Goal: Task Accomplishment & Management: Use online tool/utility

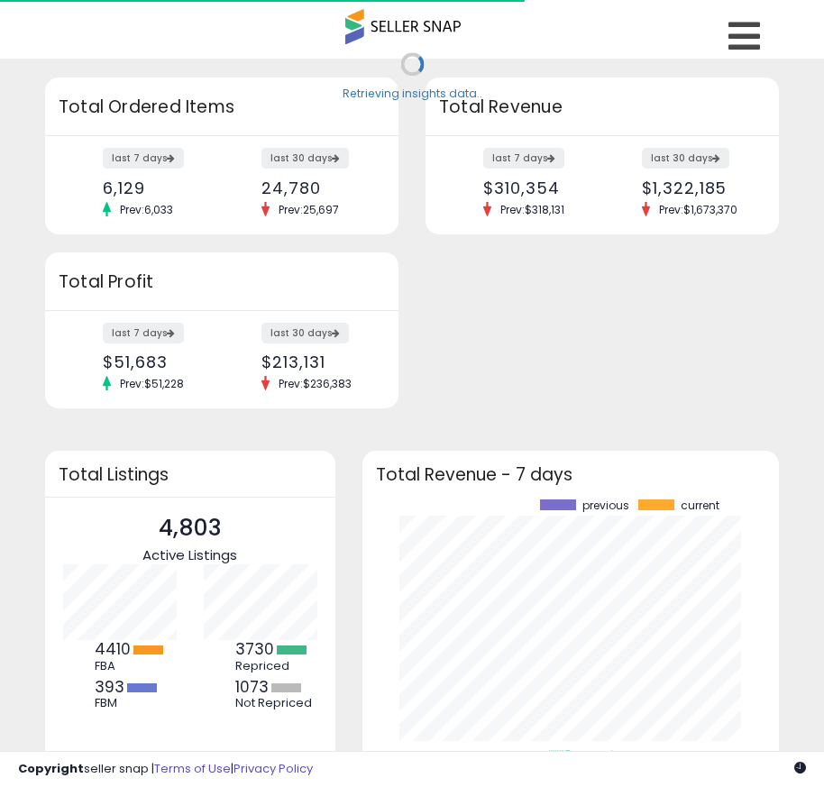
scroll to position [251, 381]
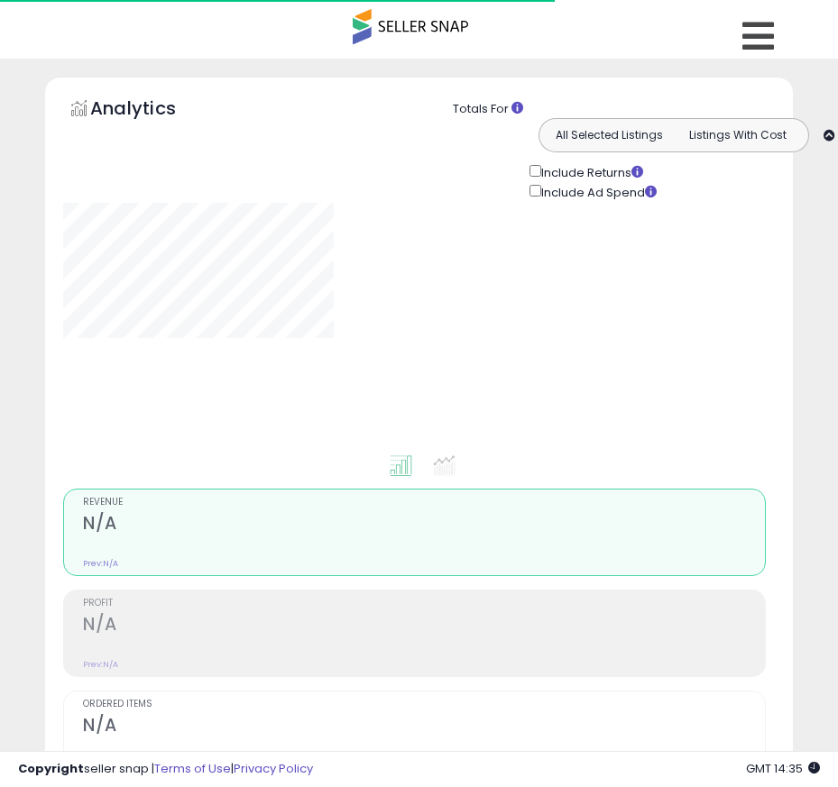
type input "*******"
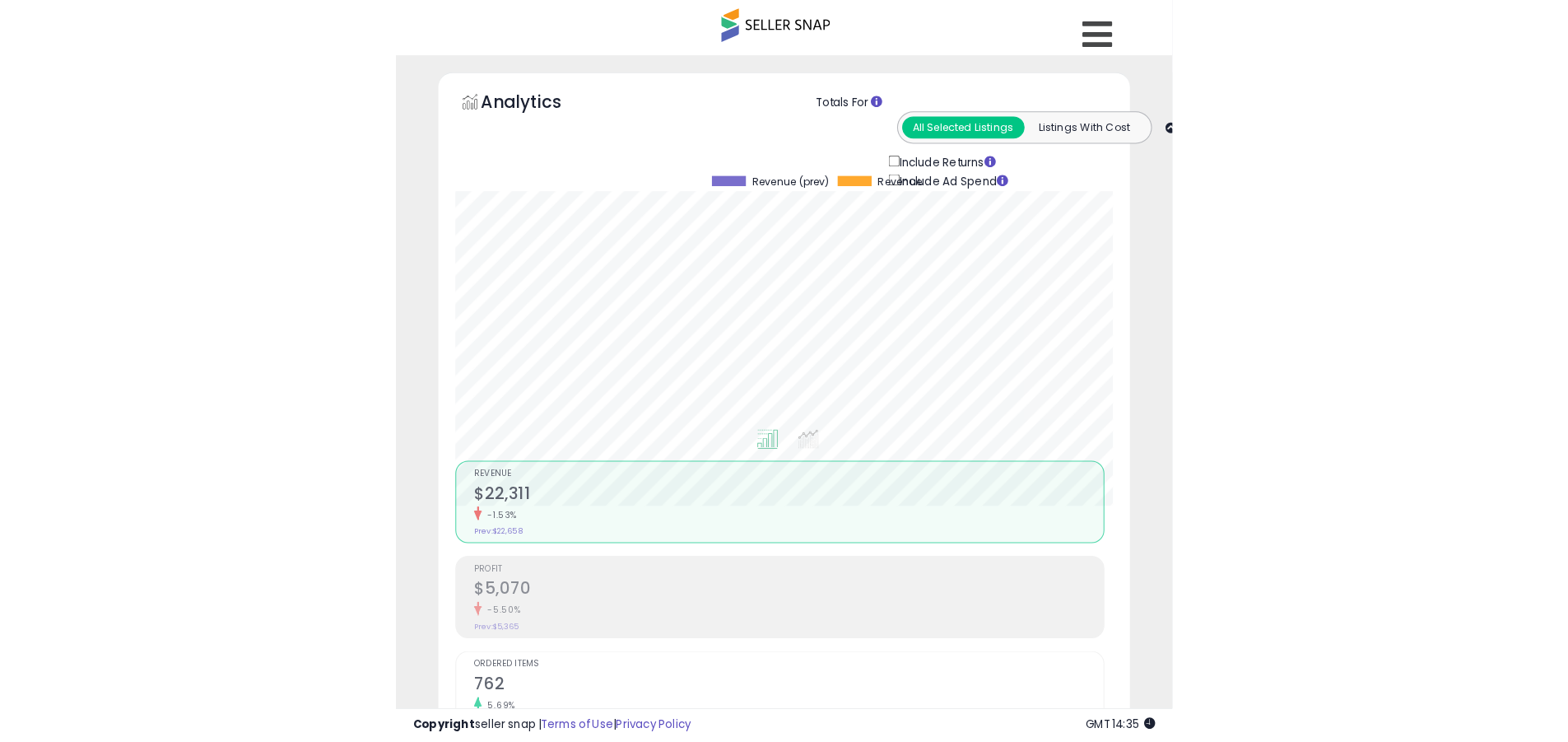
scroll to position [338, 862]
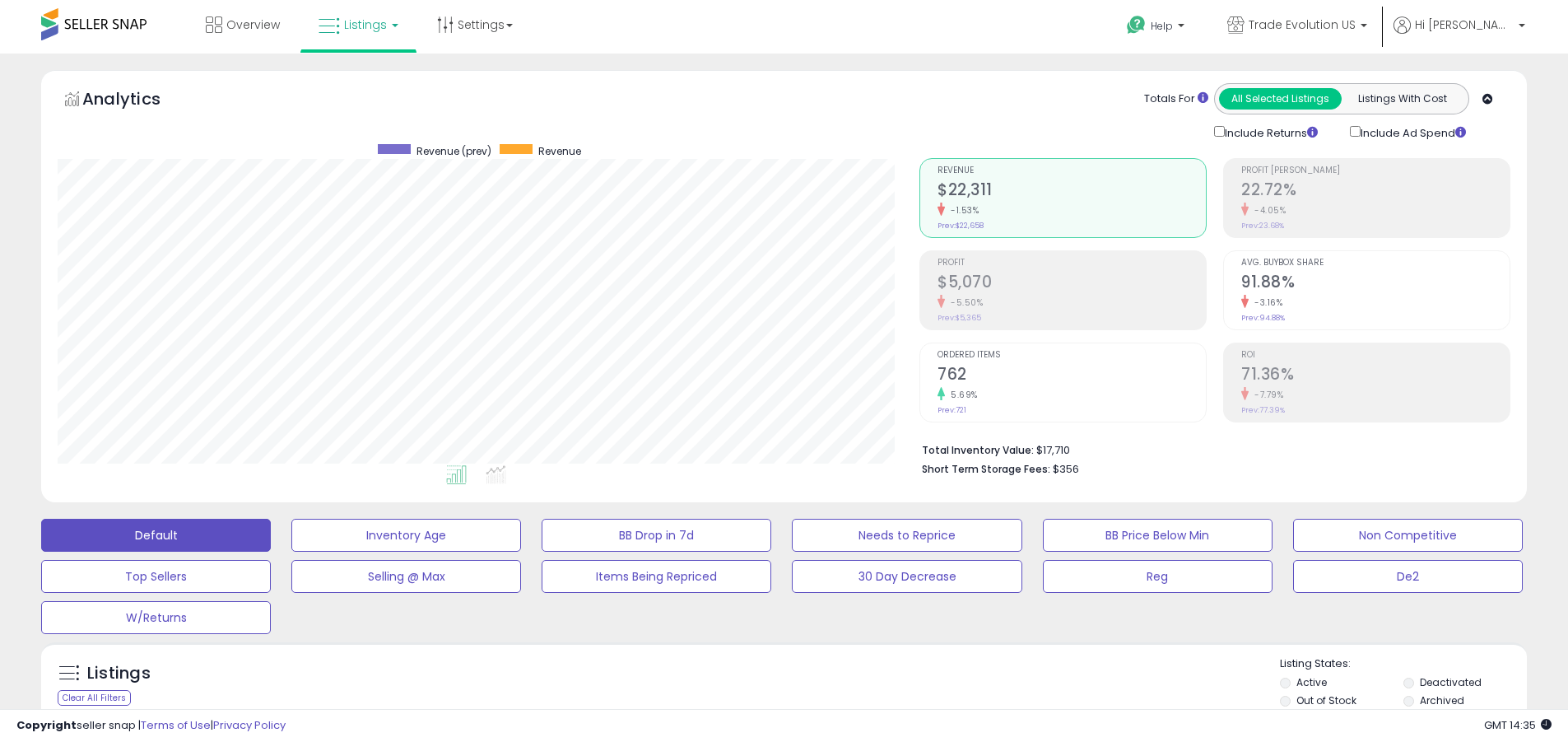
click at [751, 682] on label "Deactivated" at bounding box center [1451, 682] width 62 height 14
click at [751, 700] on label "Archived" at bounding box center [1442, 699] width 45 height 14
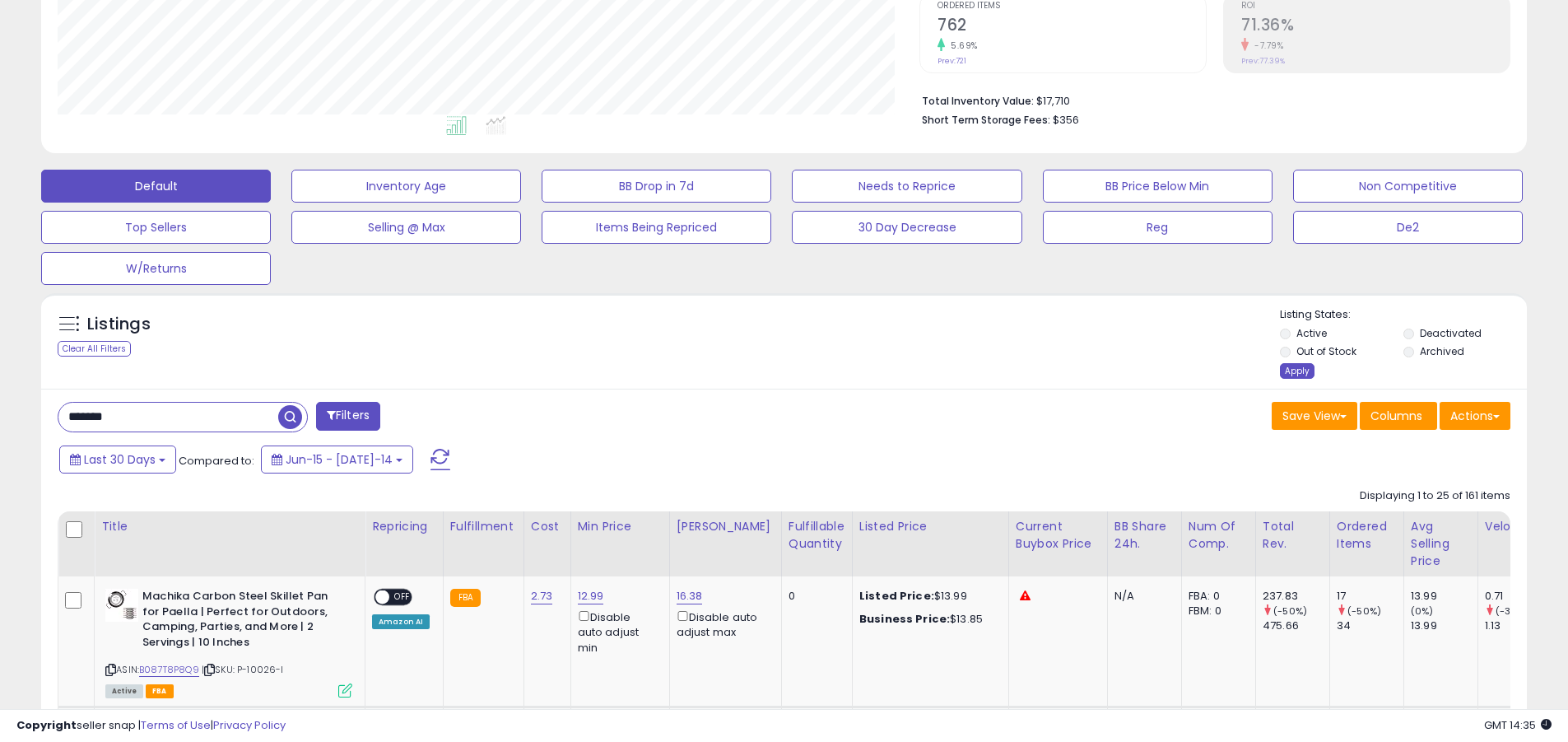
click at [751, 371] on div "Apply" at bounding box center [1297, 371] width 35 height 16
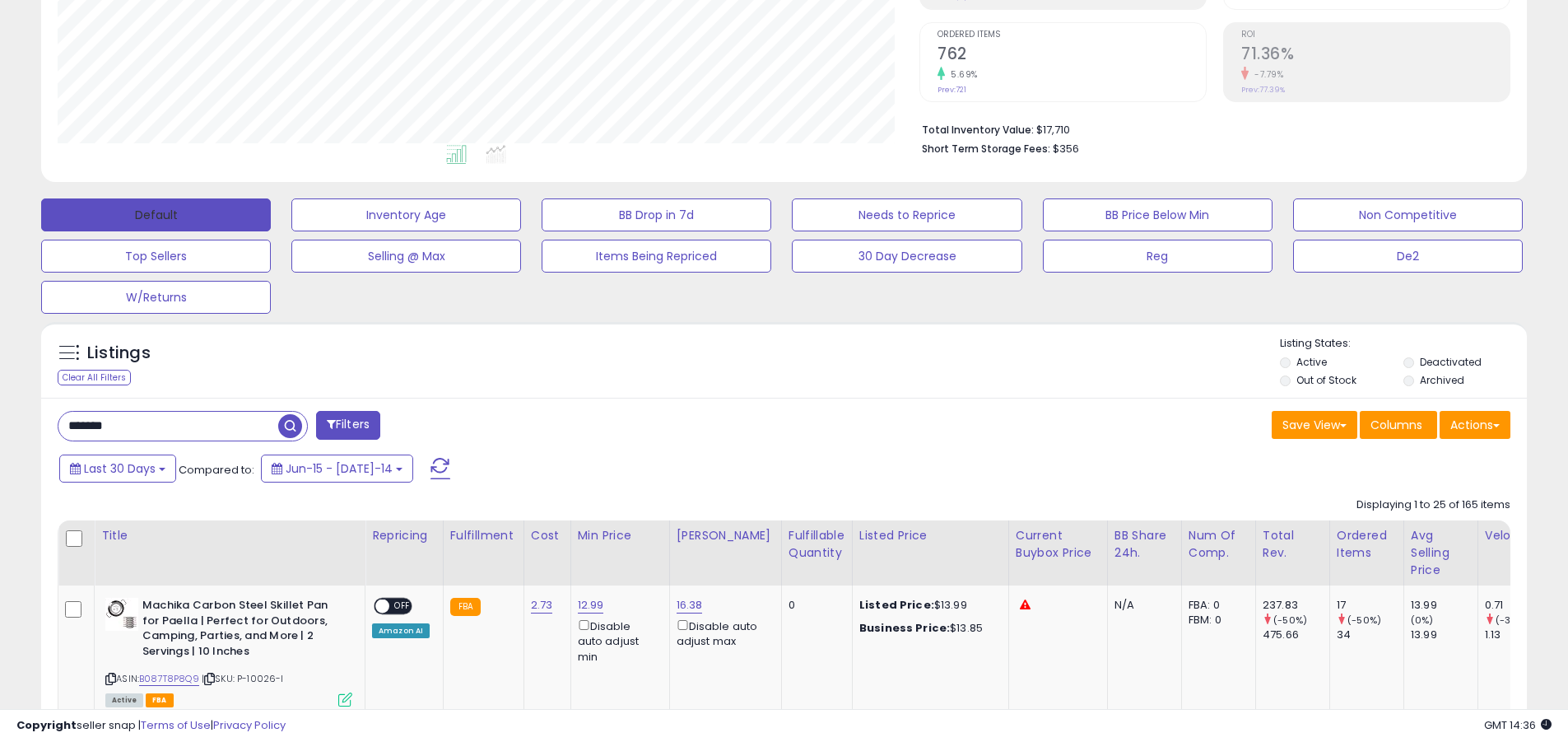
click at [155, 214] on button "Default" at bounding box center [156, 214] width 230 height 33
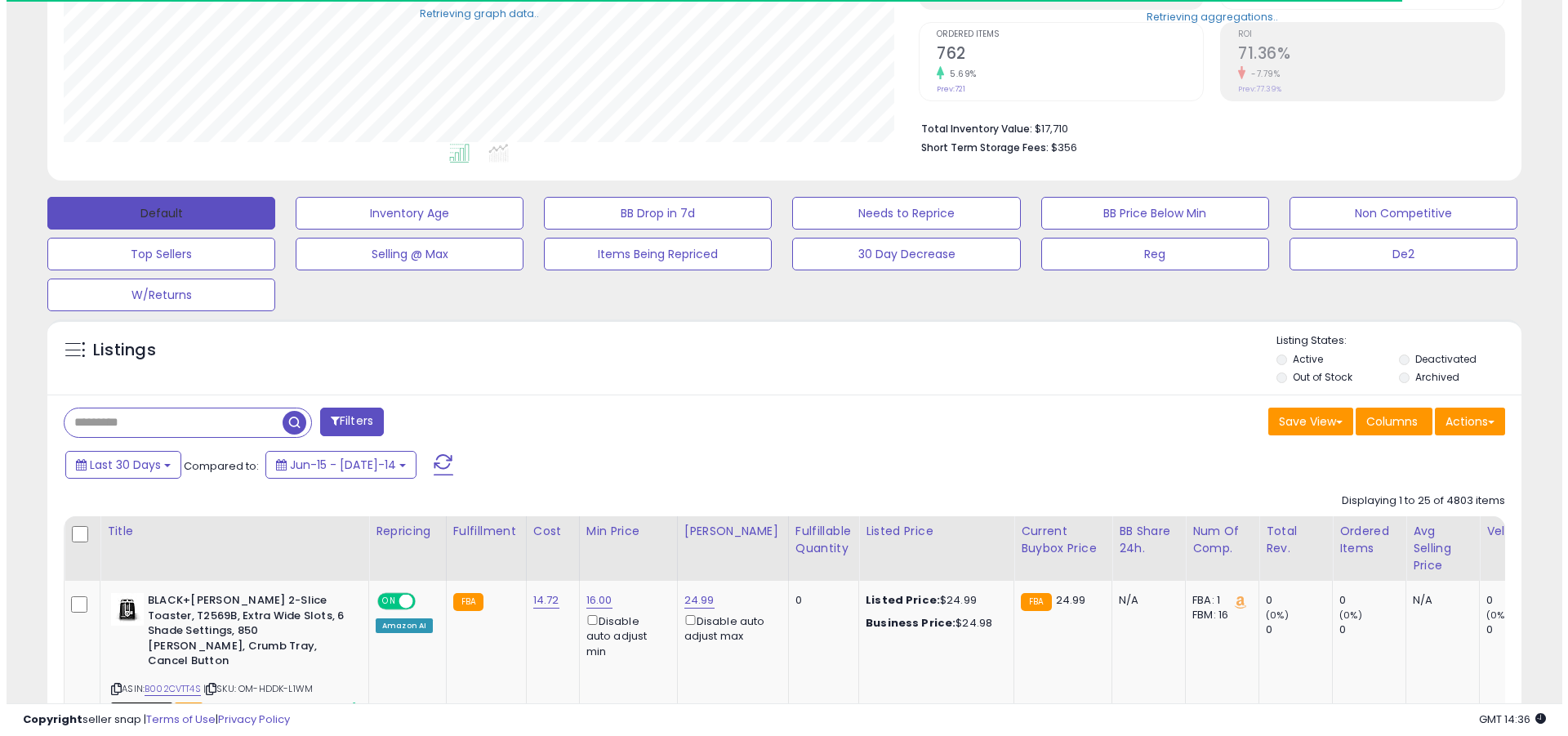
scroll to position [318, 0]
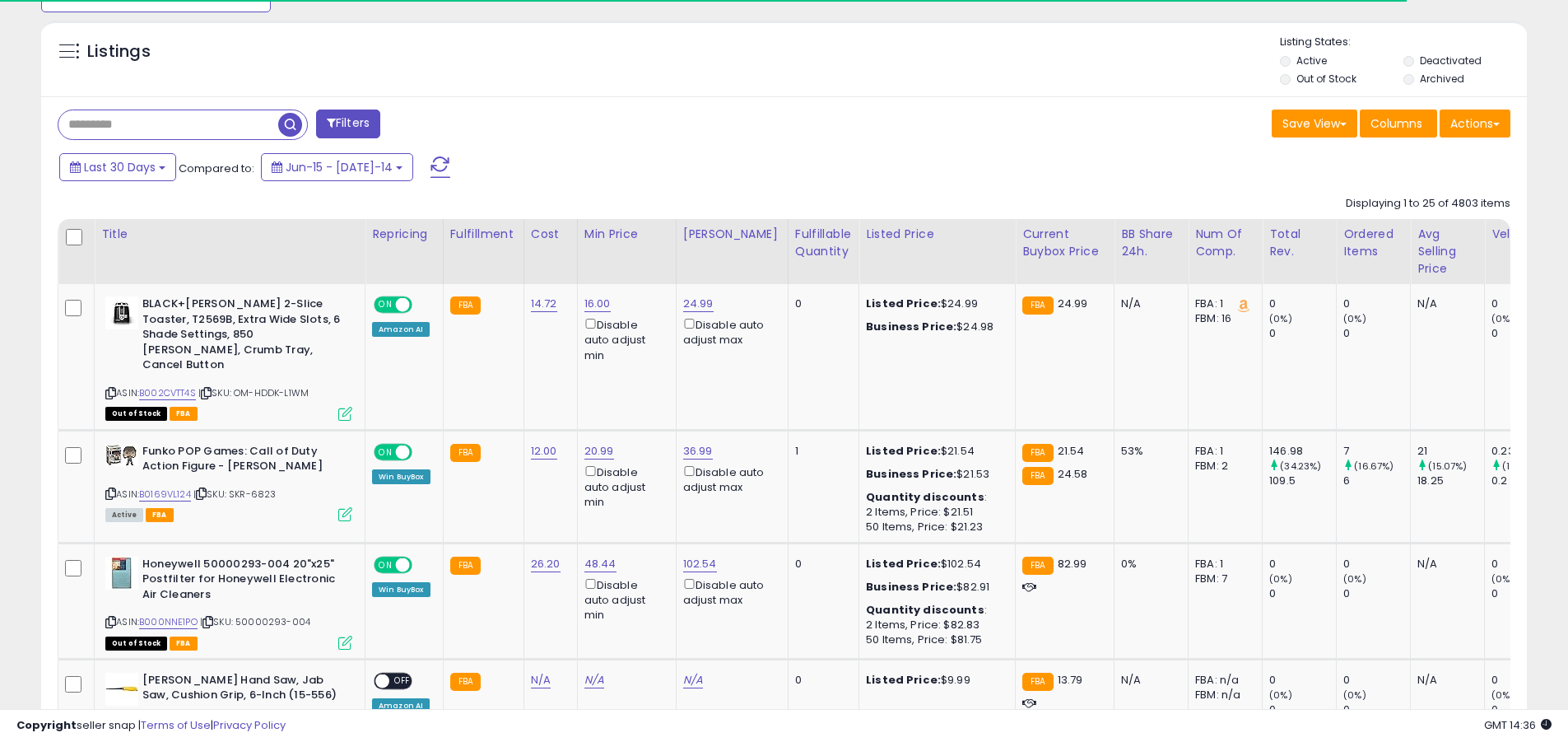
click at [431, 156] on span at bounding box center [441, 166] width 20 height 21
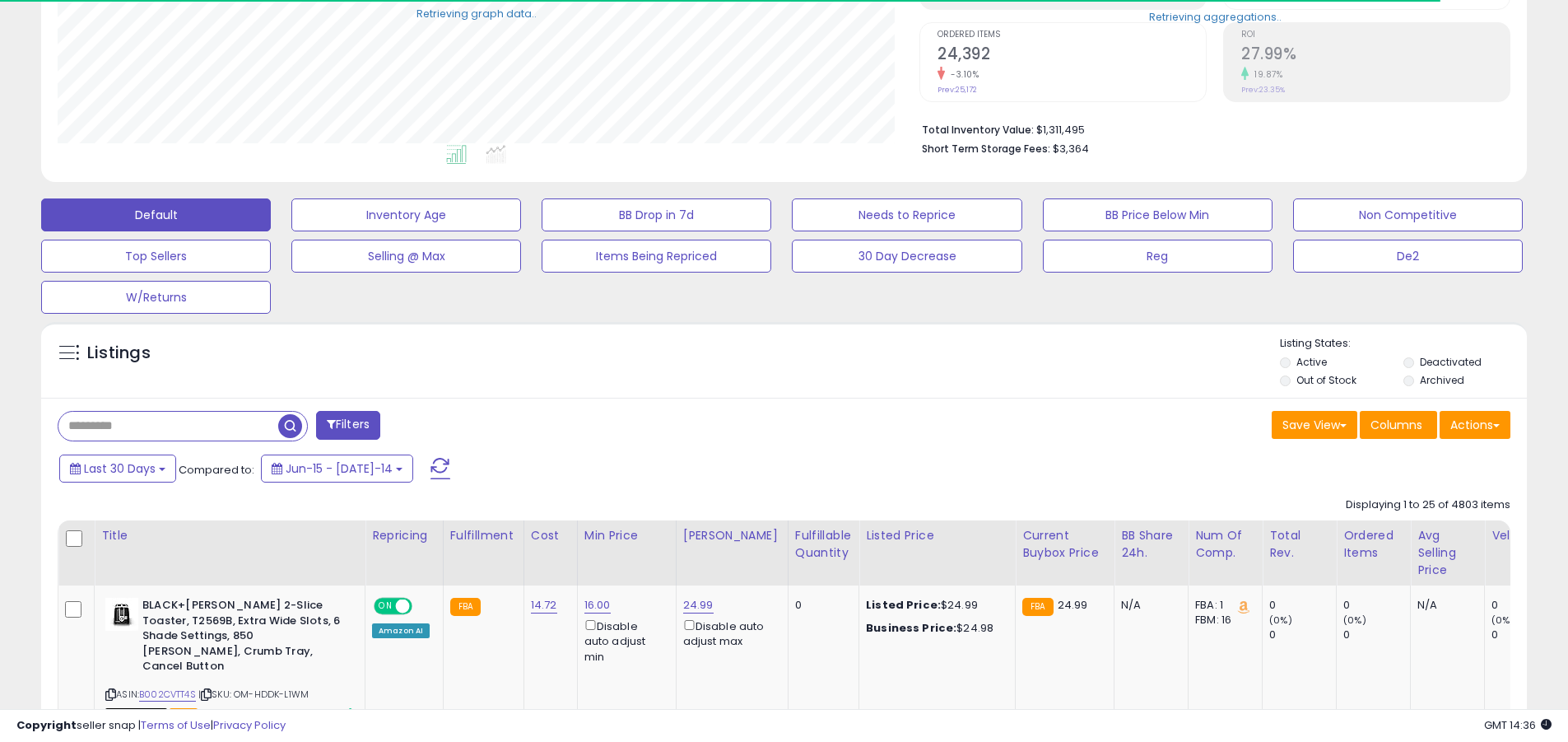
scroll to position [338, 862]
click at [168, 425] on input "text" at bounding box center [168, 426] width 220 height 29
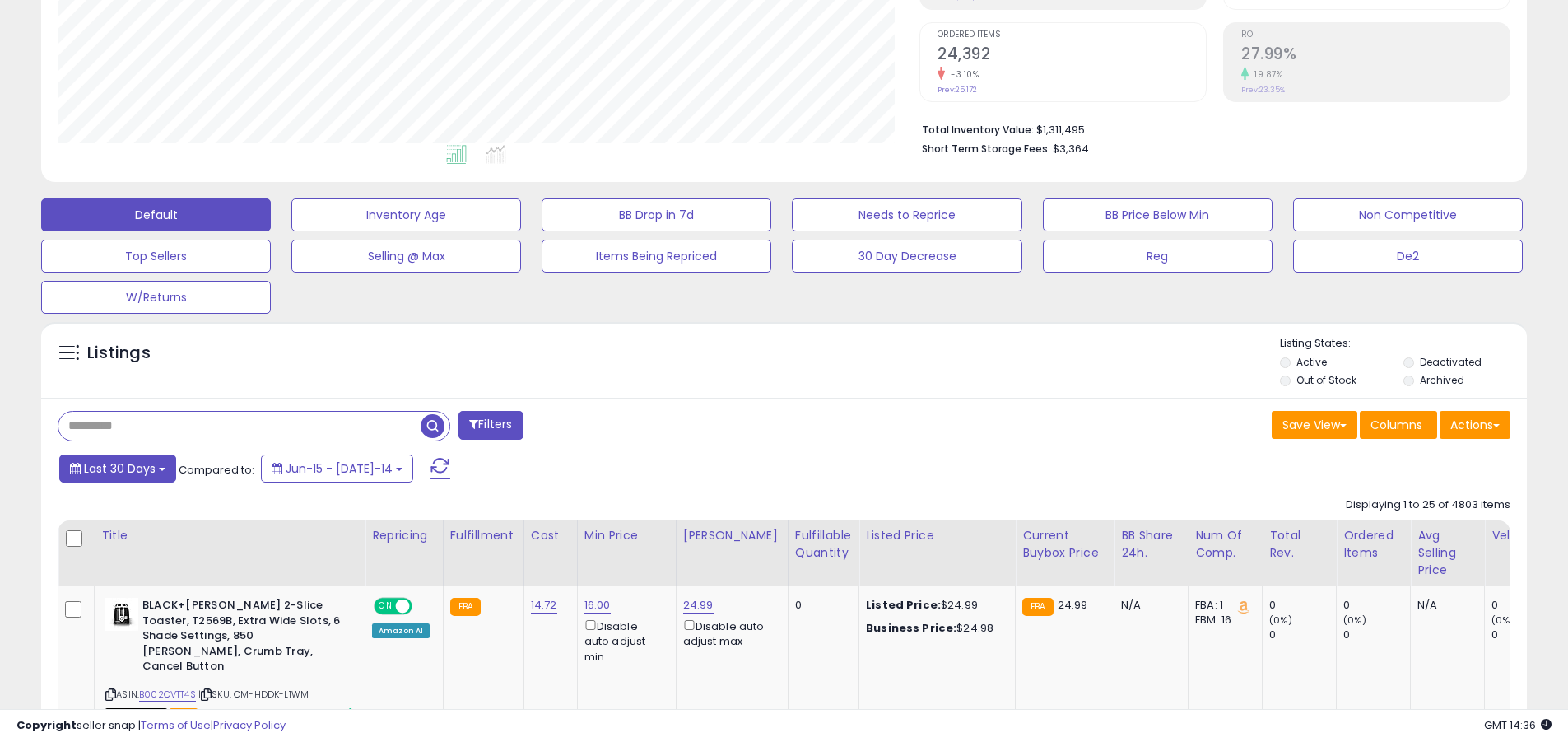
click at [117, 467] on span "Last 30 Days" at bounding box center [120, 468] width 71 height 16
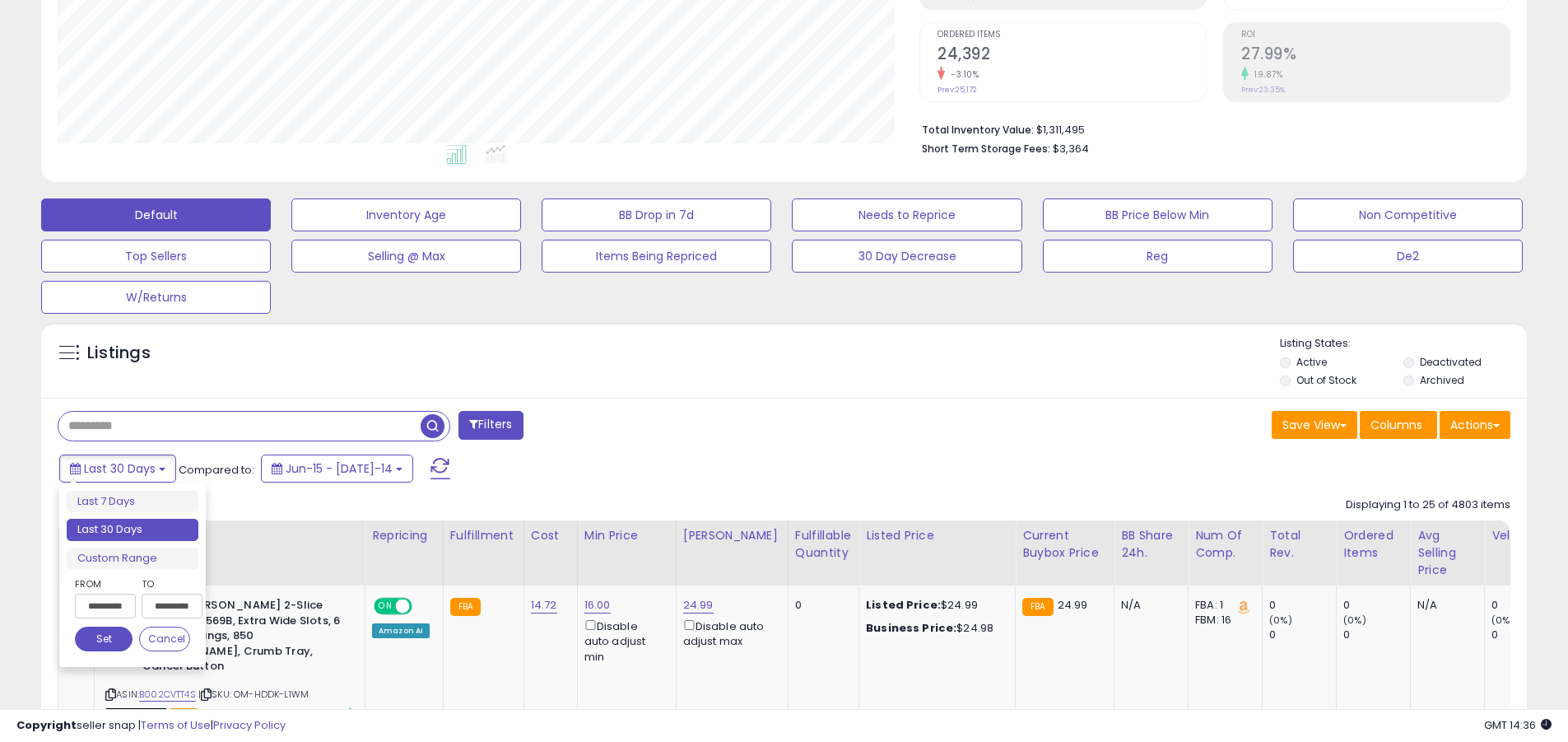
click at [132, 529] on li "Last 30 Days" at bounding box center [132, 529] width 131 height 22
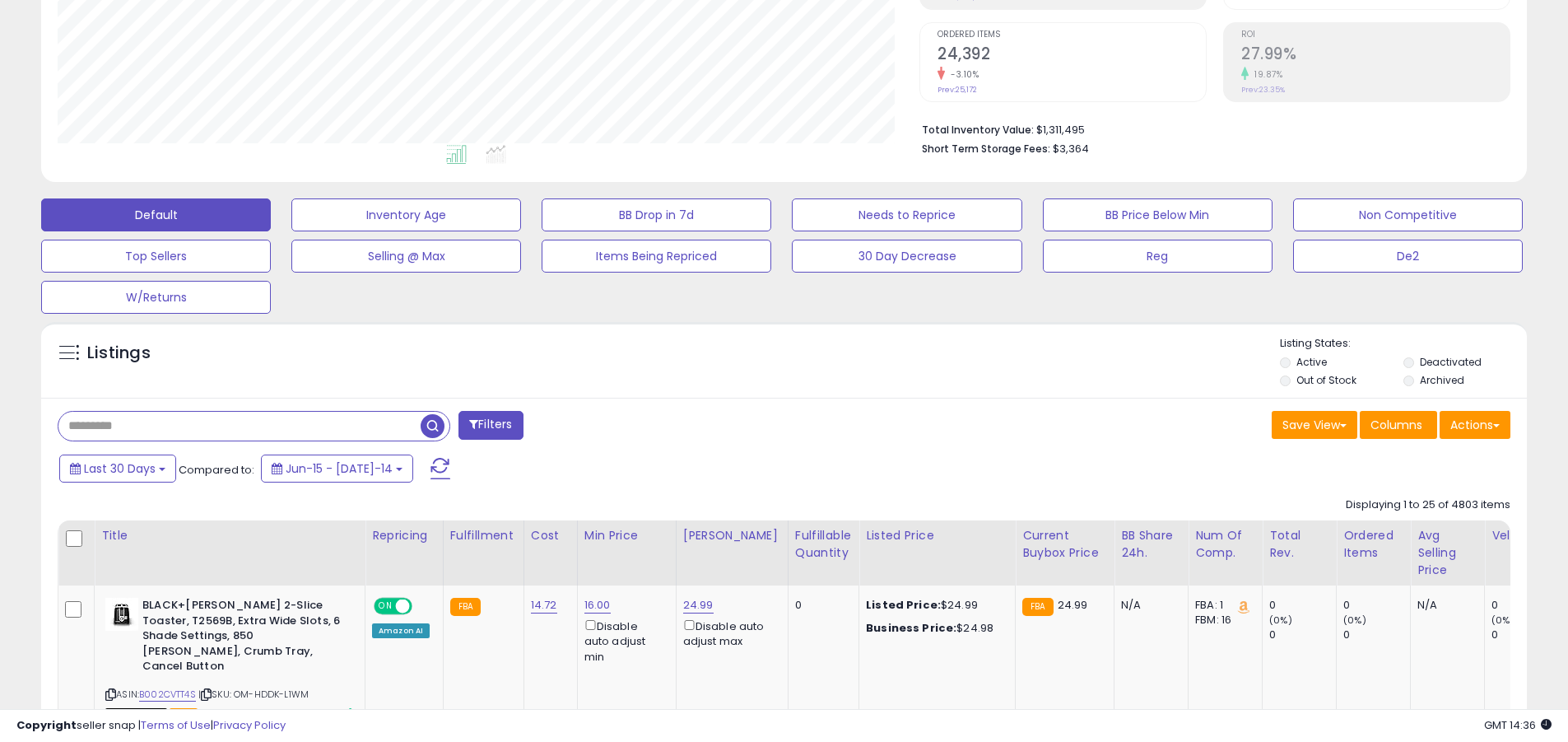
click at [239, 425] on input "text" at bounding box center [239, 426] width 362 height 29
click at [434, 423] on span "button" at bounding box center [433, 426] width 24 height 24
click at [751, 423] on button "Actions" at bounding box center [1475, 424] width 71 height 28
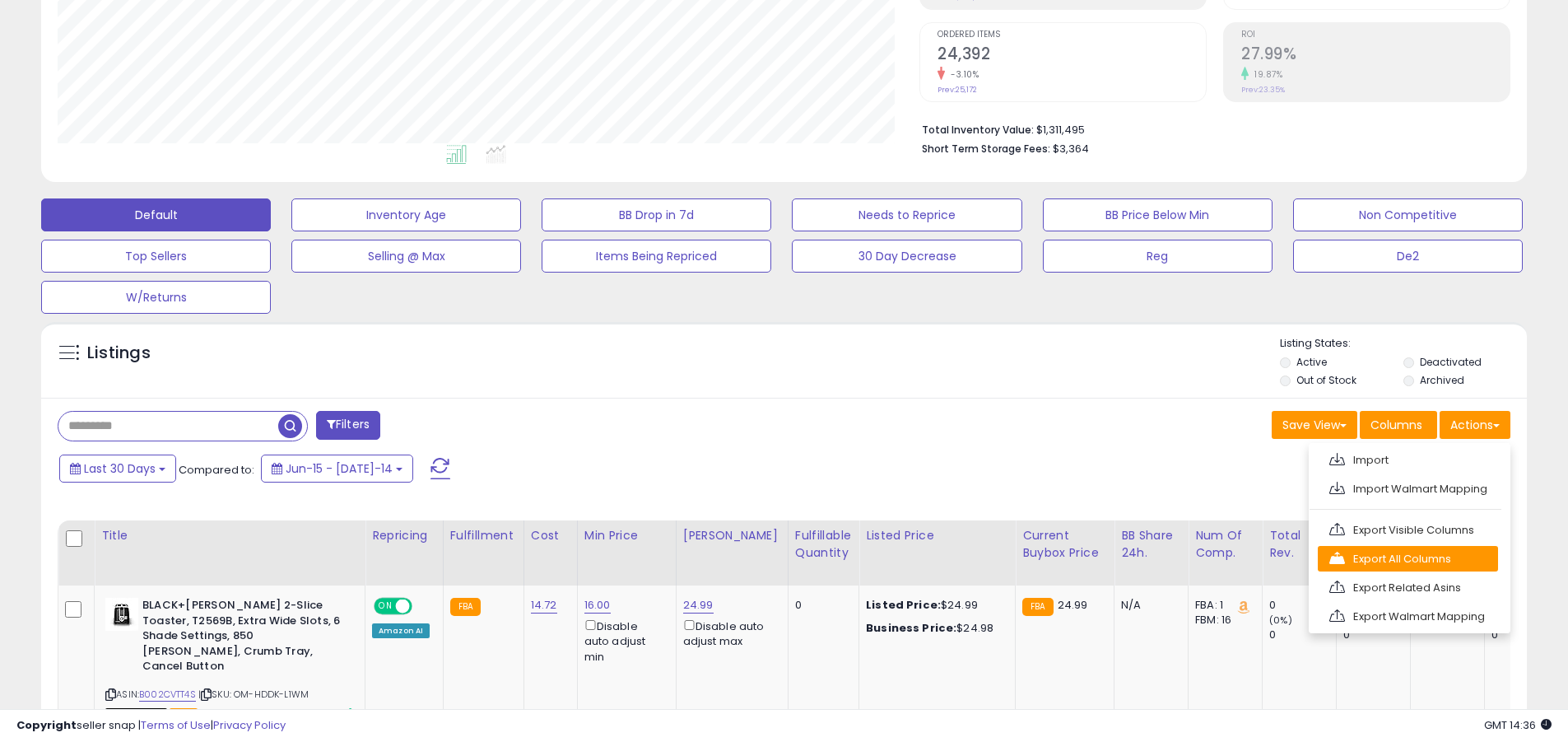
click at [751, 558] on link "Export All Columns" at bounding box center [1408, 559] width 181 height 26
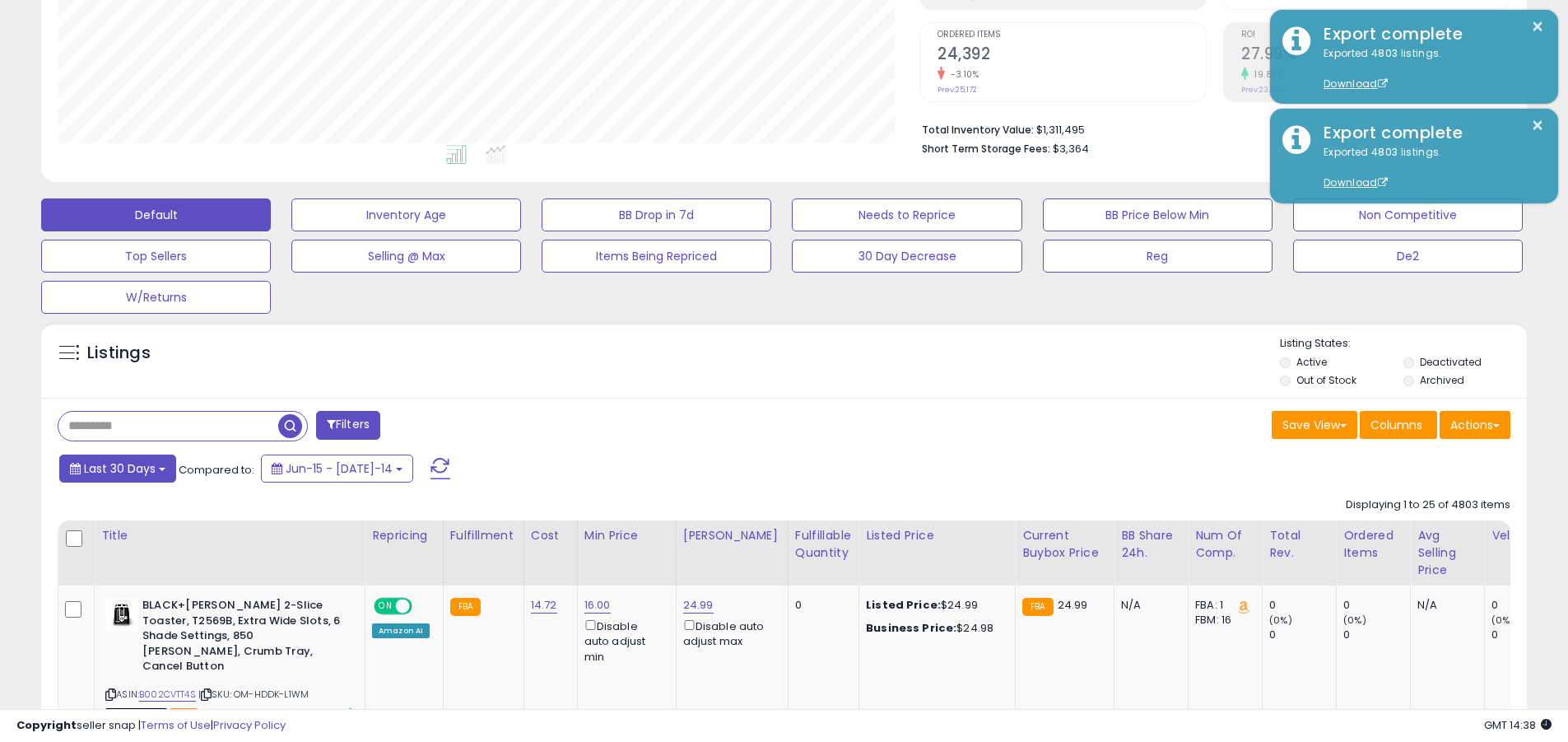
click at [117, 467] on span "Last 30 Days" at bounding box center [120, 468] width 71 height 16
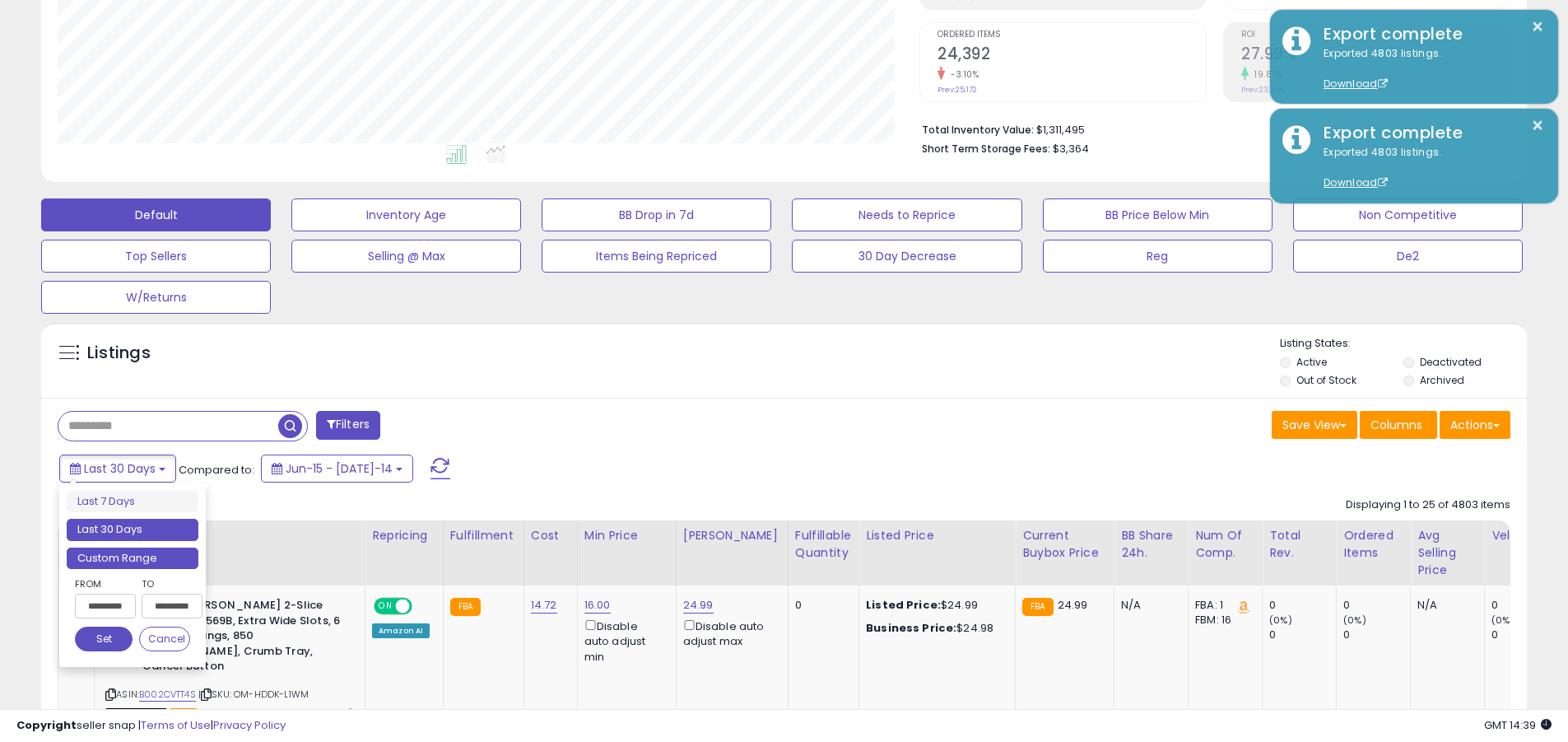
click at [132, 558] on li "Custom Range" at bounding box center [132, 559] width 131 height 22
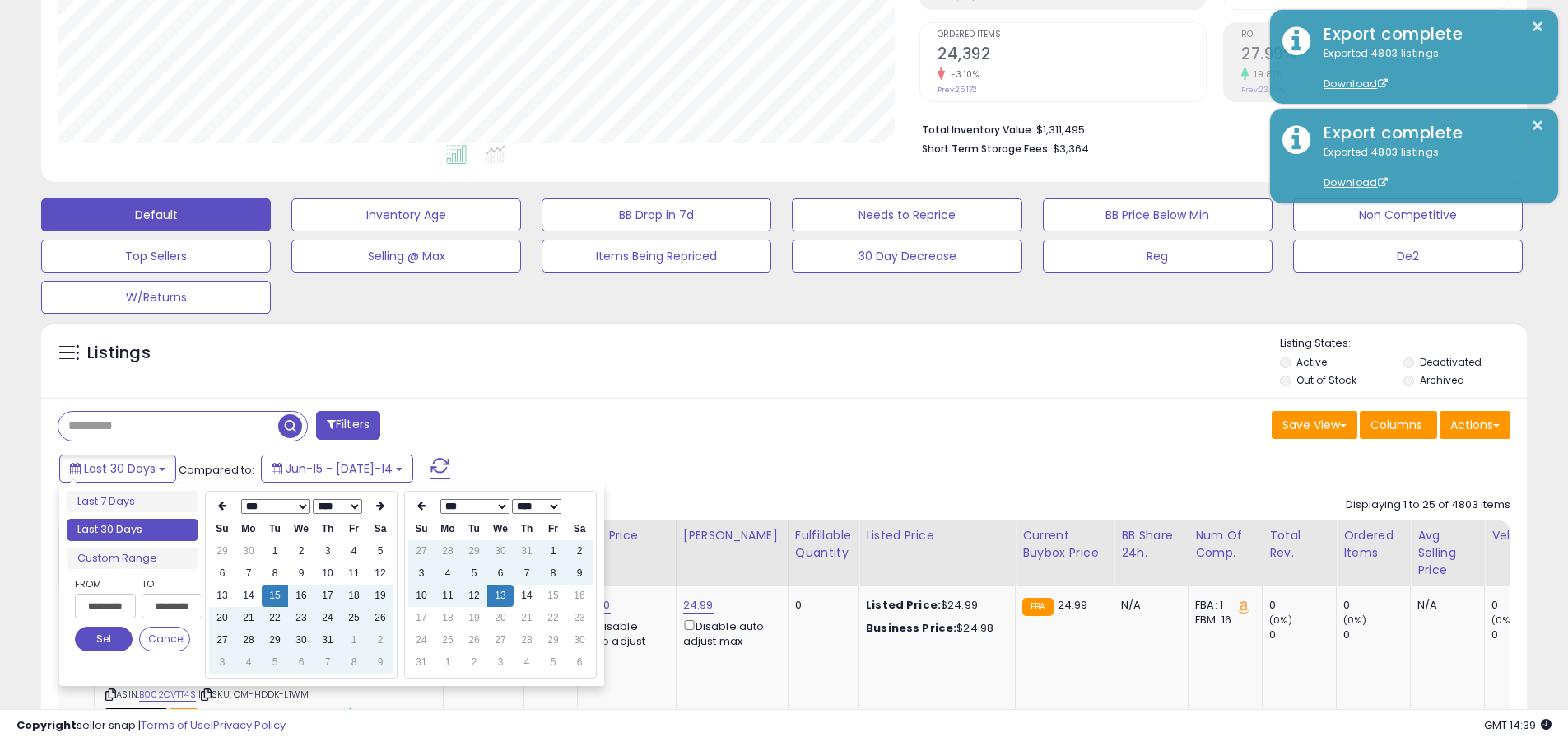
click at [105, 606] on input "**********" at bounding box center [105, 605] width 61 height 25
type input "**********"
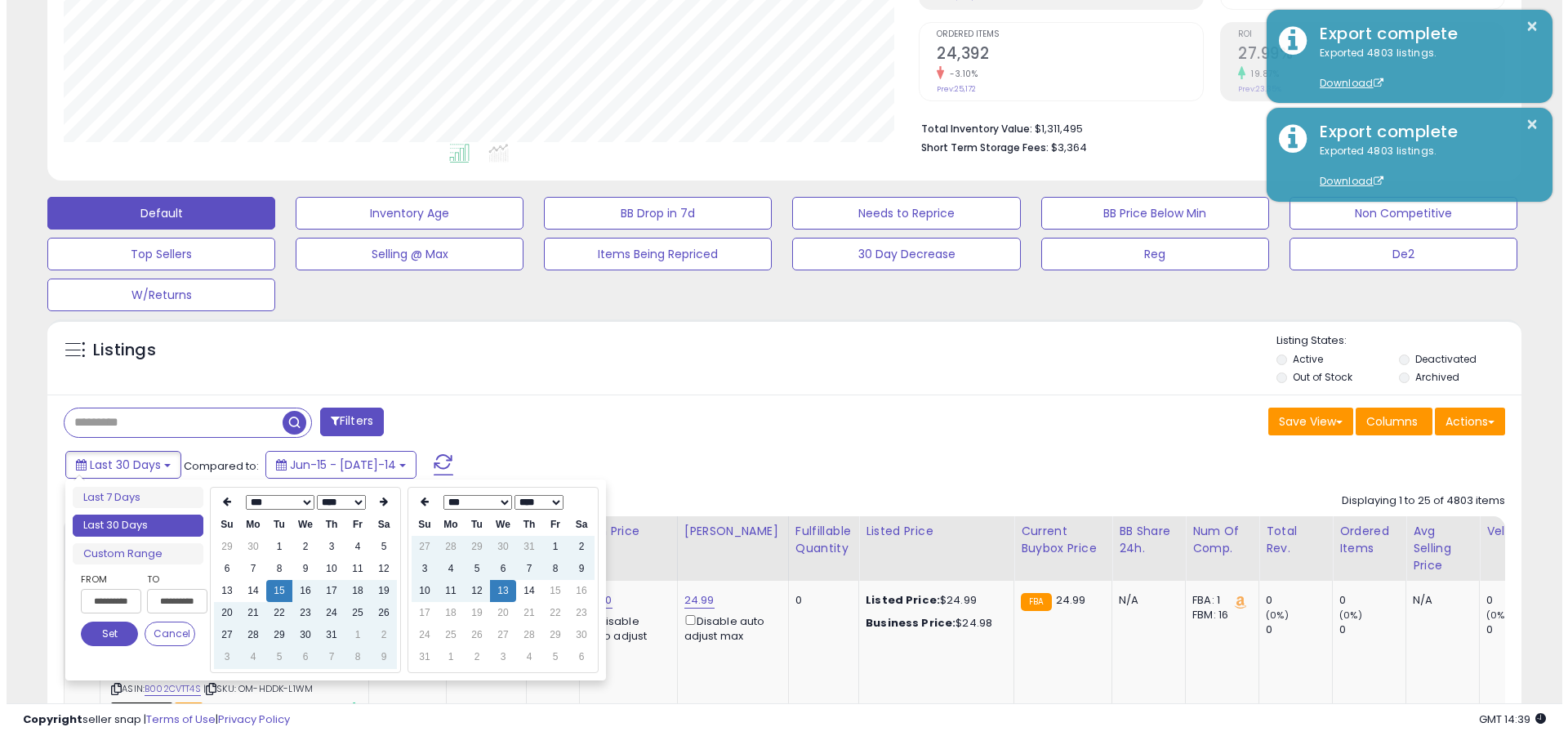
scroll to position [0, 1]
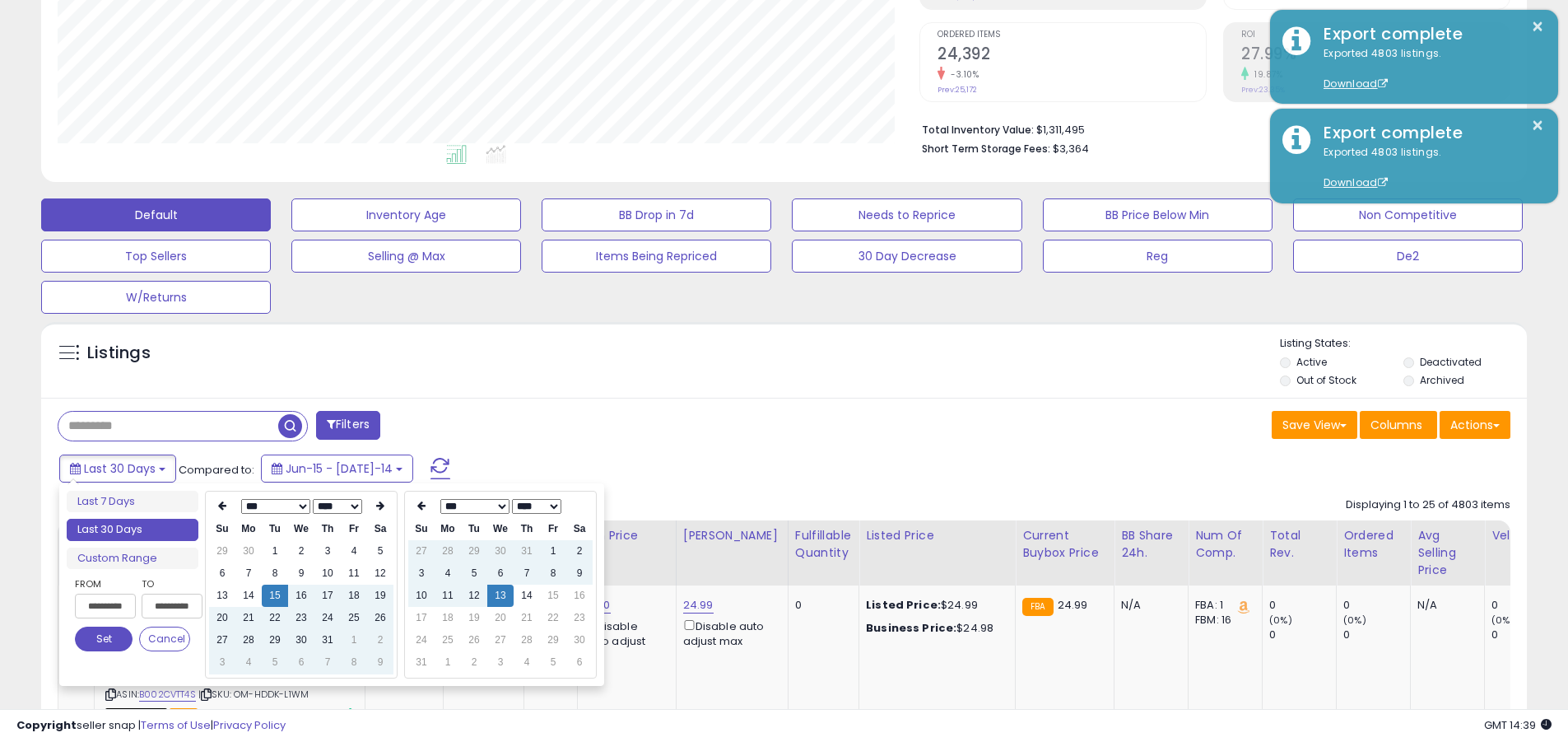
click at [104, 639] on button "Set" at bounding box center [103, 638] width 57 height 25
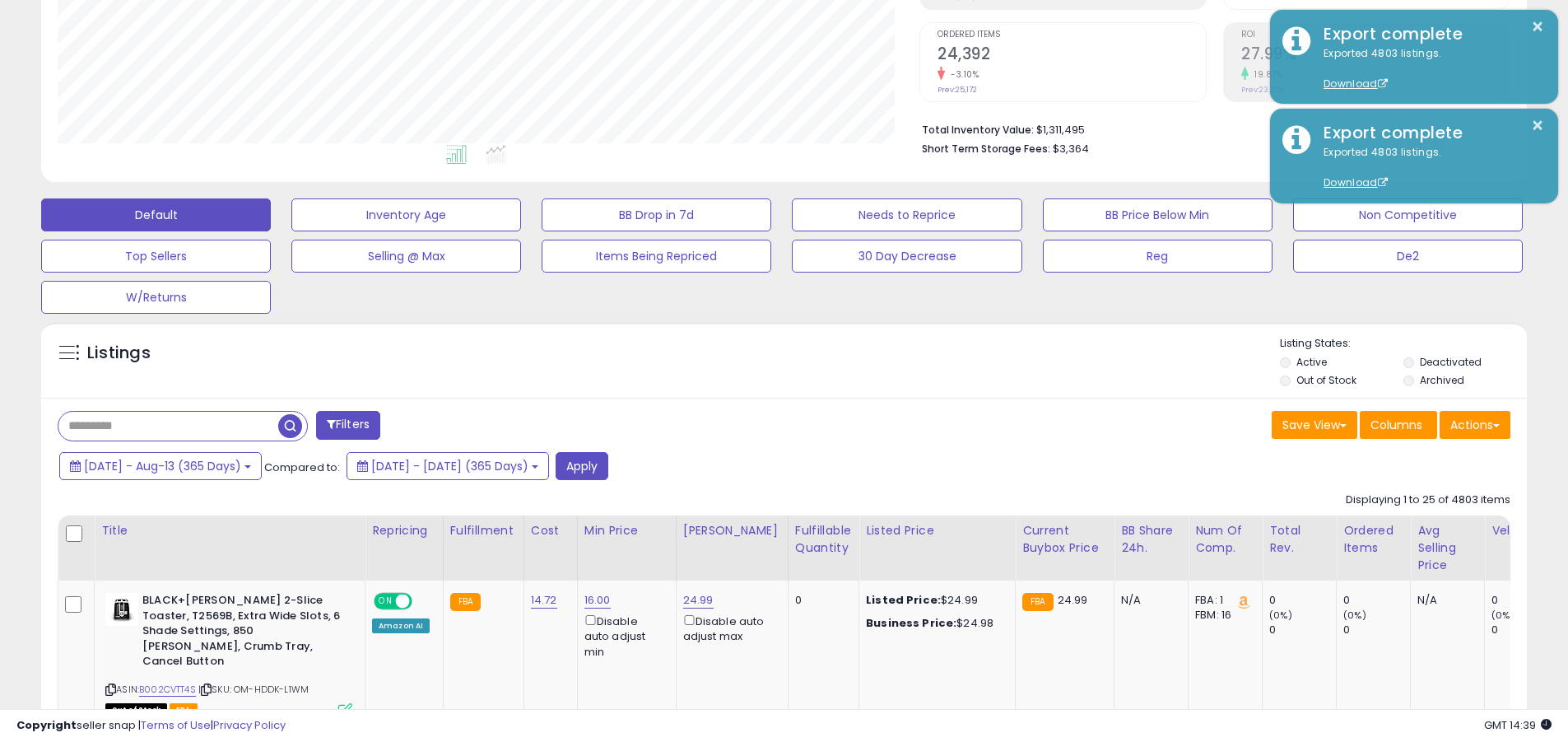
click at [168, 425] on input "text" at bounding box center [168, 426] width 220 height 29
click at [608, 465] on button "Apply" at bounding box center [582, 465] width 53 height 28
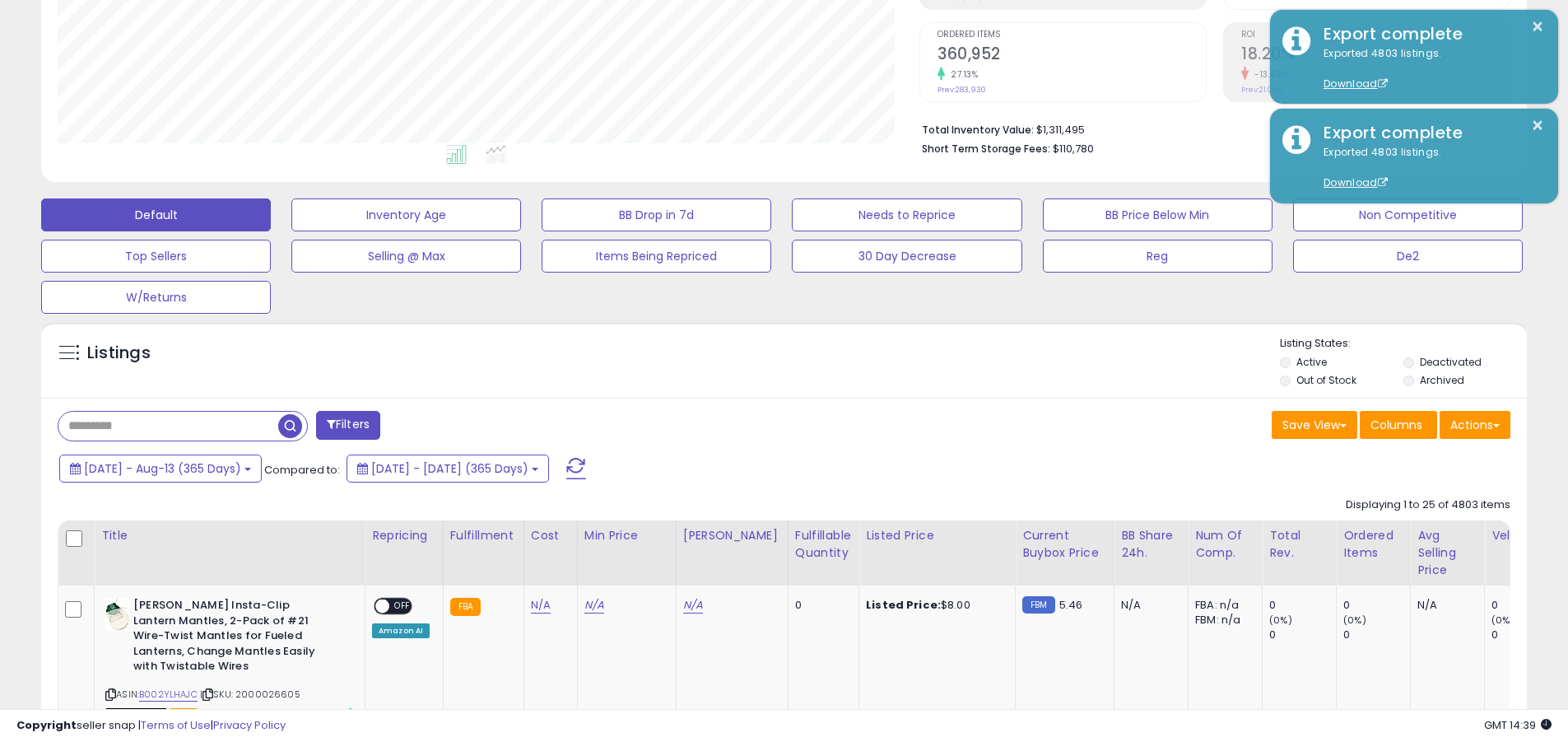
scroll to position [338, 862]
click at [751, 423] on button "Actions" at bounding box center [1475, 424] width 71 height 28
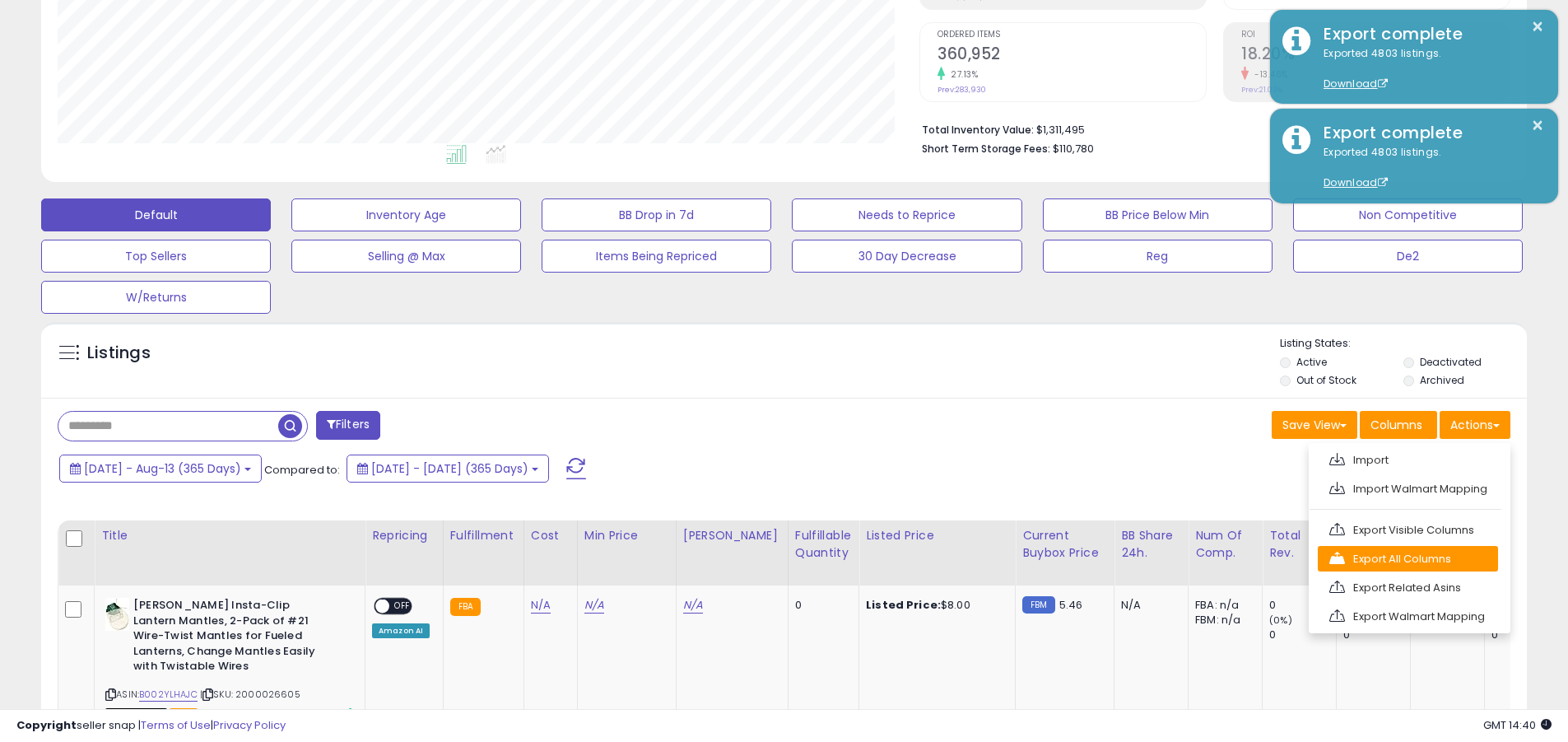
click at [751, 558] on link "Export All Columns" at bounding box center [1408, 559] width 181 height 26
